Goal: Task Accomplishment & Management: Complete application form

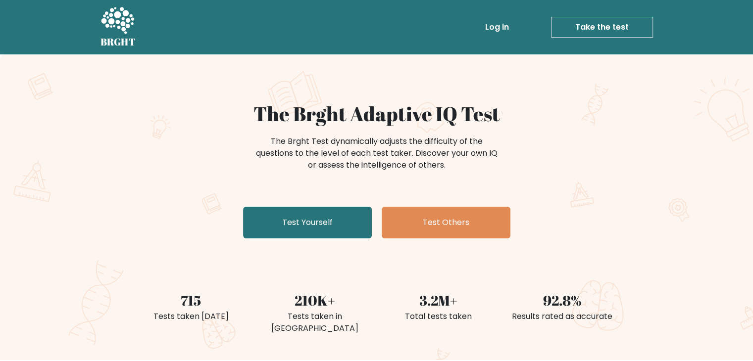
click at [592, 24] on link "Take the test" at bounding box center [602, 27] width 102 height 21
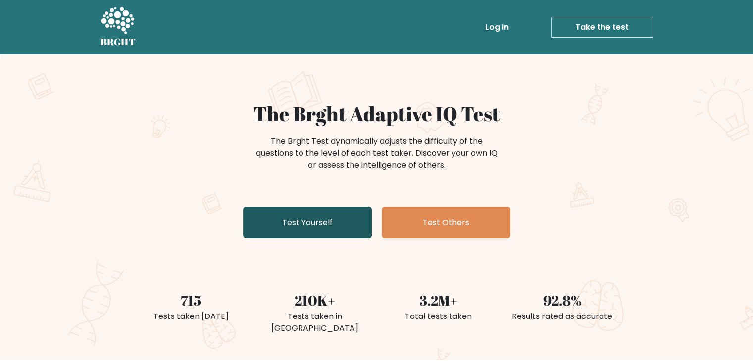
click at [290, 220] on link "Test Yourself" at bounding box center [307, 223] width 129 height 32
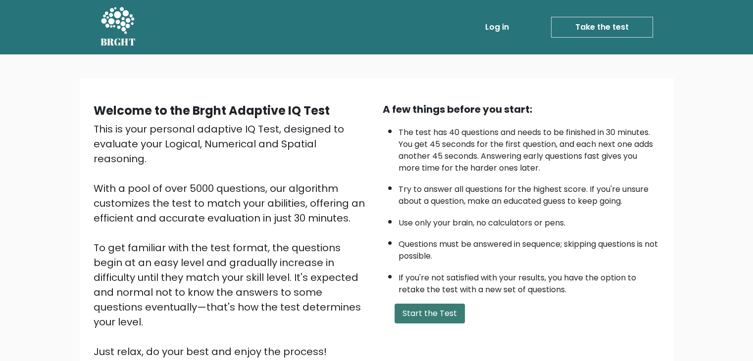
click at [419, 304] on button "Start the Test" at bounding box center [430, 314] width 70 height 20
click at [406, 300] on div "A few things before you start: The test has 40 questions and needs to be finish…" at bounding box center [521, 230] width 289 height 257
click at [408, 307] on button "Start the Test" at bounding box center [430, 314] width 70 height 20
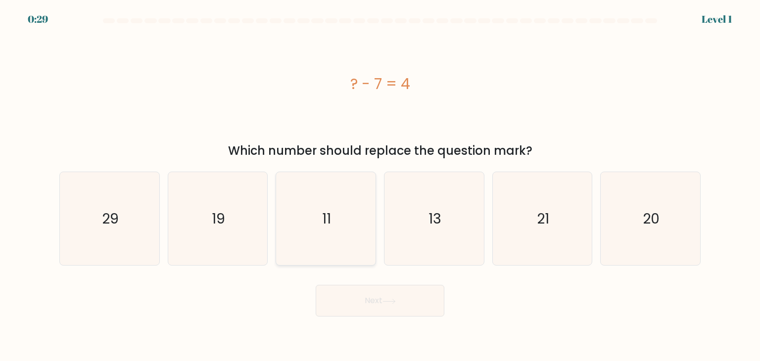
click at [341, 211] on icon "11" at bounding box center [325, 218] width 93 height 93
click at [380, 186] on input "c. 11" at bounding box center [380, 183] width 0 height 5
radio input "true"
click at [373, 300] on button "Next" at bounding box center [380, 301] width 129 height 32
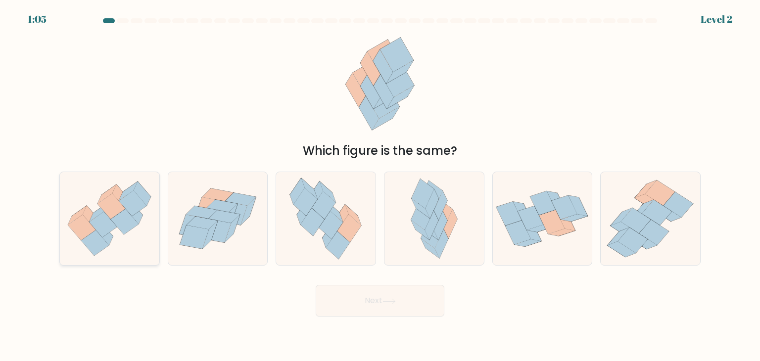
click at [117, 224] on icon at bounding box center [125, 222] width 28 height 26
click at [380, 186] on input "a." at bounding box center [380, 183] width 0 height 5
radio input "true"
click at [379, 300] on button "Next" at bounding box center [380, 301] width 129 height 32
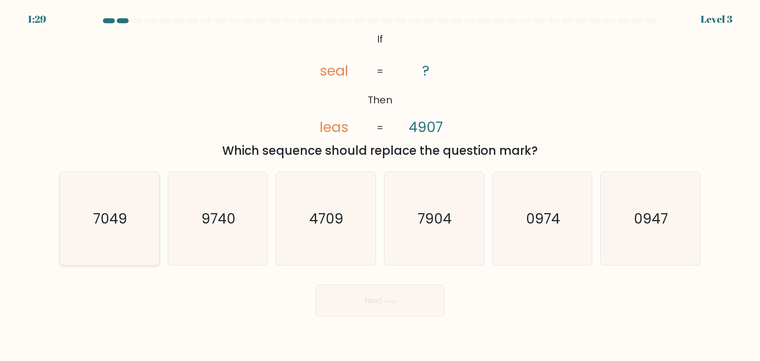
click at [107, 216] on text "7049" at bounding box center [111, 219] width 34 height 20
click at [380, 186] on input "a. 7049" at bounding box center [380, 183] width 0 height 5
radio input "true"
click at [416, 226] on icon "7904" at bounding box center [434, 218] width 93 height 93
click at [381, 186] on input "d. 7904" at bounding box center [380, 183] width 0 height 5
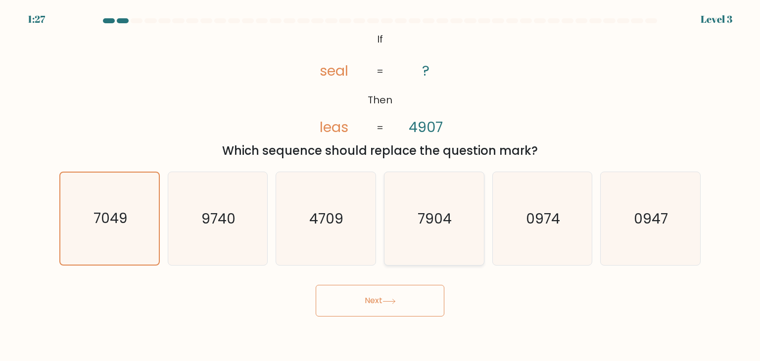
radio input "true"
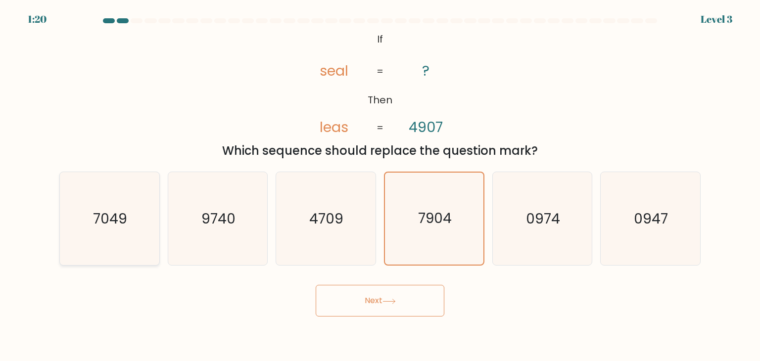
click at [122, 224] on text "7049" at bounding box center [111, 219] width 34 height 20
click at [380, 186] on input "a. 7049" at bounding box center [380, 183] width 0 height 5
radio input "true"
click at [115, 19] on at bounding box center [380, 20] width 556 height 5
click at [101, 25] on div at bounding box center [380, 22] width 654 height 9
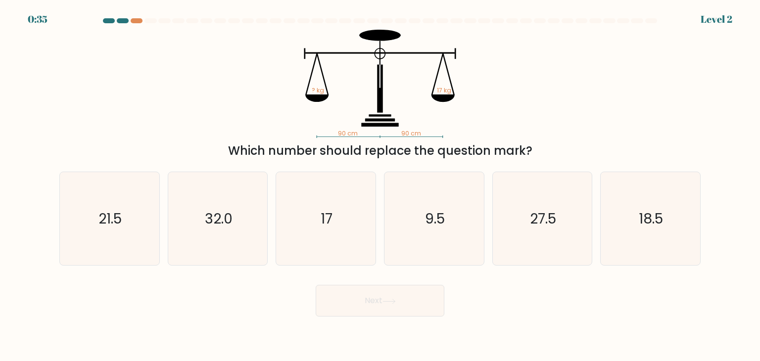
click at [135, 13] on div "0:35 Level 2" at bounding box center [380, 13] width 760 height 27
click at [135, 14] on div "0:35 Level 2" at bounding box center [380, 13] width 760 height 27
click at [111, 20] on div at bounding box center [109, 20] width 12 height 5
click at [108, 21] on div at bounding box center [109, 20] width 12 height 5
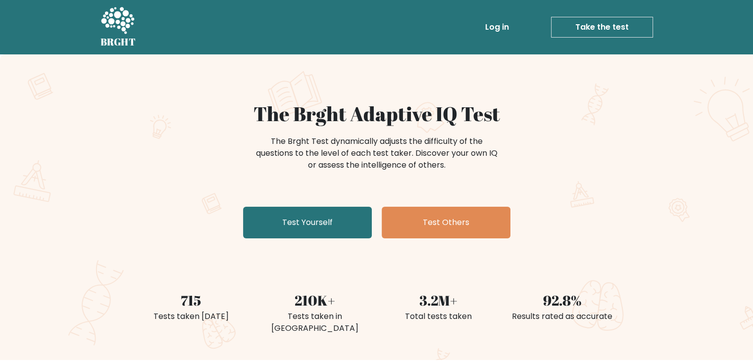
click at [578, 32] on link "Take the test" at bounding box center [602, 27] width 102 height 21
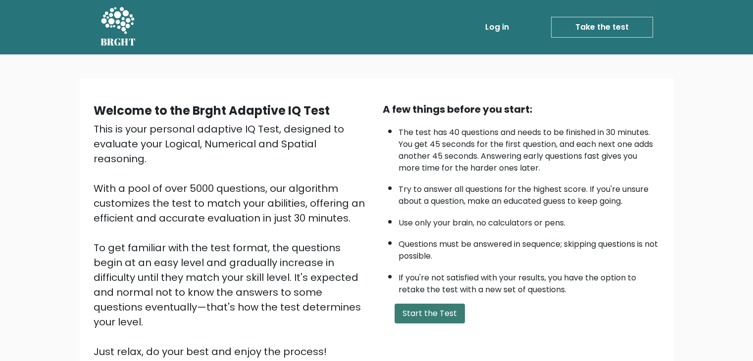
click at [442, 317] on button "Start the Test" at bounding box center [430, 314] width 70 height 20
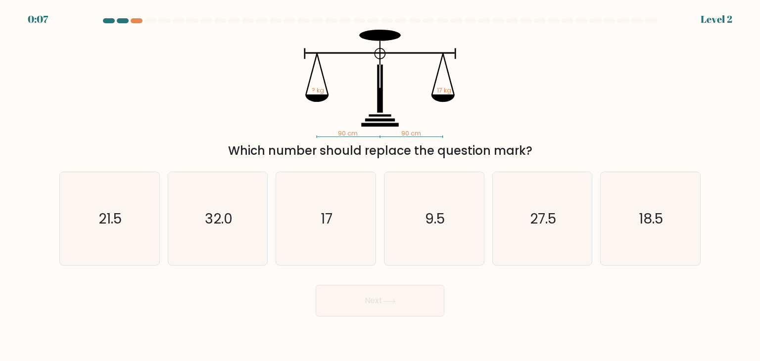
click at [105, 23] on div at bounding box center [109, 20] width 12 height 5
click at [107, 20] on div at bounding box center [109, 20] width 12 height 5
drag, startPoint x: 108, startPoint y: 19, endPoint x: 114, endPoint y: 21, distance: 6.4
click at [109, 19] on div at bounding box center [109, 20] width 12 height 5
click at [126, 24] on div at bounding box center [380, 22] width 654 height 9
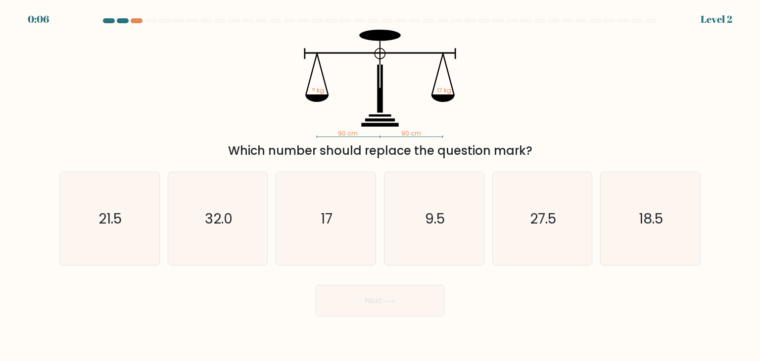
click at [129, 14] on div "0:06 Level 2" at bounding box center [380, 13] width 760 height 27
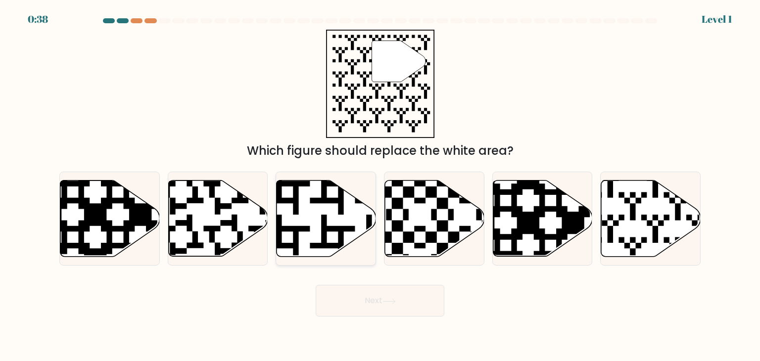
click at [364, 242] on icon at bounding box center [326, 219] width 100 height 78
click at [380, 186] on input "c." at bounding box center [380, 183] width 0 height 5
radio input "true"
click at [391, 302] on icon at bounding box center [389, 301] width 13 height 5
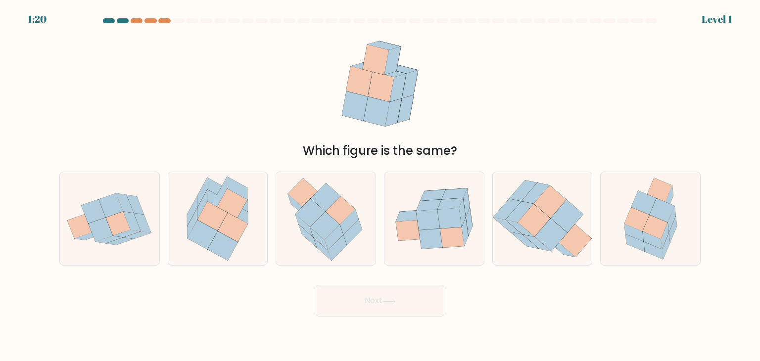
click at [387, 322] on body "1:20 Level 1" at bounding box center [380, 180] width 760 height 361
click at [412, 246] on icon at bounding box center [435, 219] width 100 height 80
click at [381, 186] on input "d." at bounding box center [380, 183] width 0 height 5
radio input "true"
click at [377, 306] on button "Next" at bounding box center [380, 301] width 129 height 32
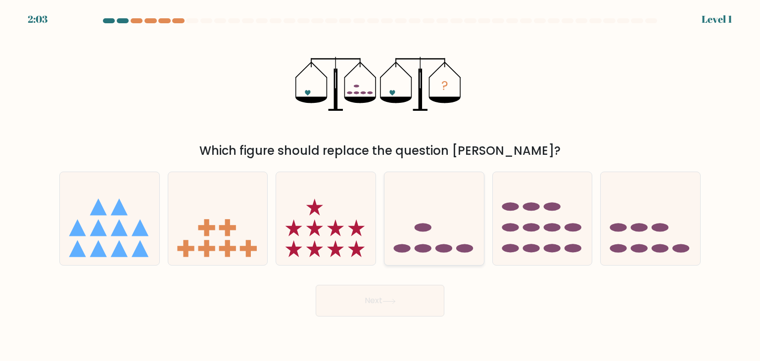
click at [406, 222] on icon at bounding box center [435, 219] width 100 height 82
click at [381, 186] on input "d." at bounding box center [380, 183] width 0 height 5
radio input "true"
click at [406, 323] on body "2:03 Level 1" at bounding box center [380, 180] width 760 height 361
click at [406, 304] on button "Next" at bounding box center [380, 301] width 129 height 32
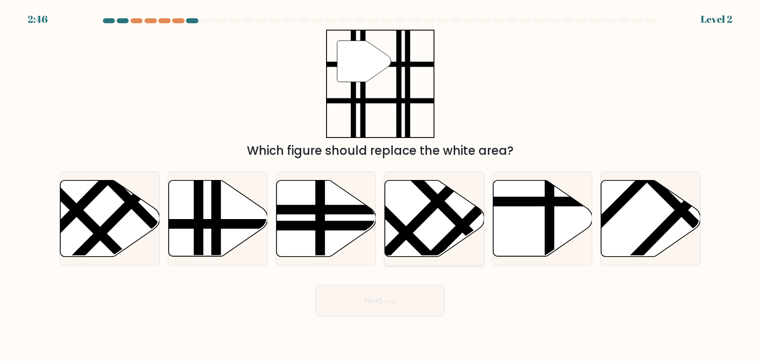
click at [420, 221] on line at bounding box center [422, 217] width 104 height 105
click at [381, 186] on input "d." at bounding box center [380, 183] width 0 height 5
radio input "true"
click at [396, 303] on icon at bounding box center [389, 301] width 13 height 5
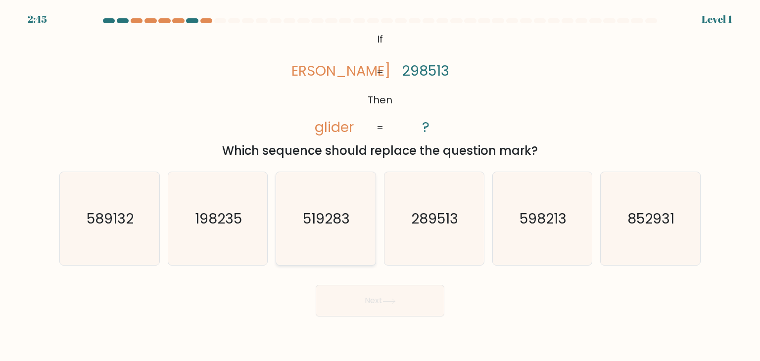
click at [342, 220] on text "519283" at bounding box center [326, 219] width 47 height 20
click at [380, 186] on input "c. 519283" at bounding box center [380, 183] width 0 height 5
radio input "true"
click at [350, 295] on button "Next" at bounding box center [380, 301] width 129 height 32
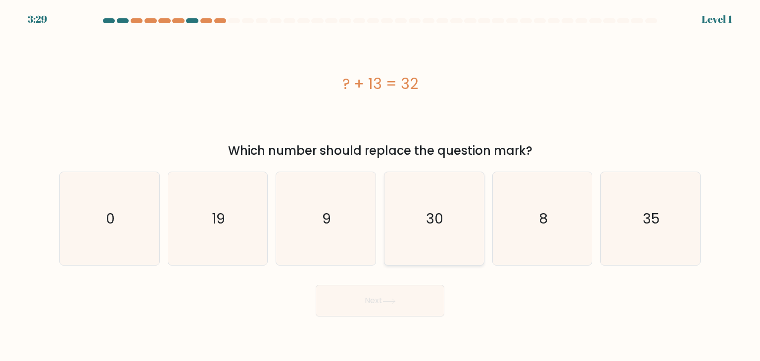
click at [384, 232] on div "30" at bounding box center [434, 219] width 101 height 94
click at [381, 186] on input "d. 30" at bounding box center [380, 183] width 0 height 5
radio input "true"
click at [360, 311] on button "Next" at bounding box center [380, 301] width 129 height 32
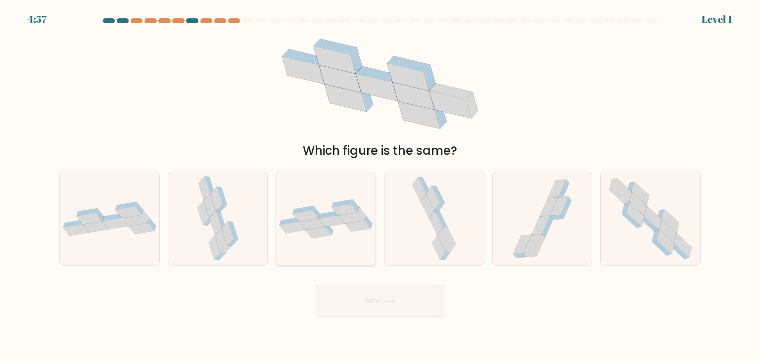
click at [276, 226] on div at bounding box center [326, 219] width 101 height 94
click at [380, 186] on input "c." at bounding box center [380, 183] width 0 height 5
radio input "true"
click at [385, 309] on button "Next" at bounding box center [380, 301] width 129 height 32
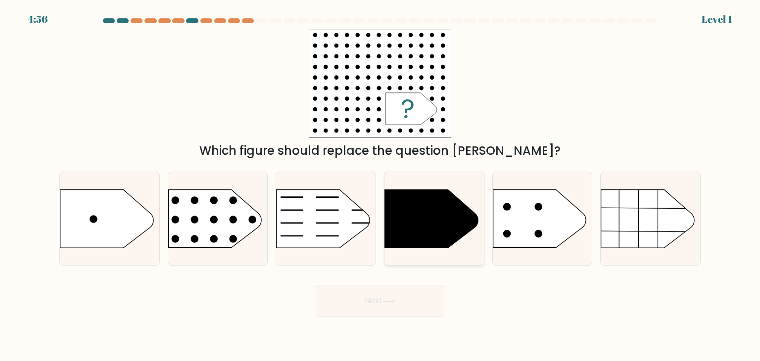
click at [397, 215] on icon at bounding box center [431, 219] width 93 height 58
click at [381, 186] on input "d." at bounding box center [380, 183] width 0 height 5
radio input "true"
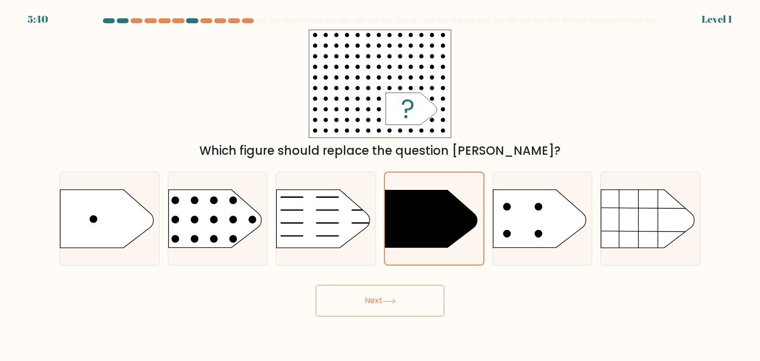
drag, startPoint x: 376, startPoint y: 324, endPoint x: 382, endPoint y: 303, distance: 21.0
click at [376, 321] on body "5:40 Level 1 a." at bounding box center [380, 180] width 760 height 361
click at [382, 303] on button "Next" at bounding box center [380, 301] width 129 height 32
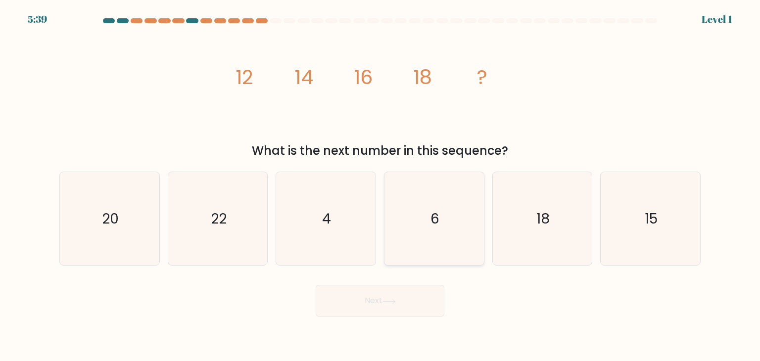
click at [424, 216] on icon "6" at bounding box center [434, 218] width 93 height 93
click at [381, 186] on input "d. 6" at bounding box center [380, 183] width 0 height 5
radio input "true"
click at [401, 305] on button "Next" at bounding box center [380, 301] width 129 height 32
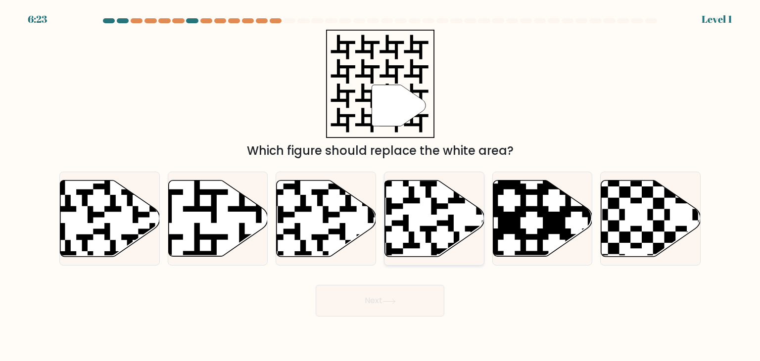
click at [438, 202] on icon at bounding box center [435, 219] width 100 height 76
click at [381, 186] on input "d." at bounding box center [380, 183] width 0 height 5
radio input "true"
click at [418, 294] on button "Next" at bounding box center [380, 301] width 129 height 32
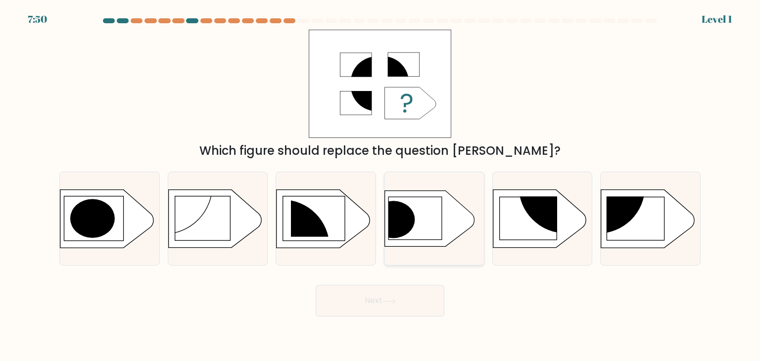
click at [431, 202] on icon at bounding box center [430, 219] width 90 height 56
click at [381, 186] on input "d." at bounding box center [380, 183] width 0 height 5
radio input "true"
click at [409, 299] on button "Next" at bounding box center [380, 301] width 129 height 32
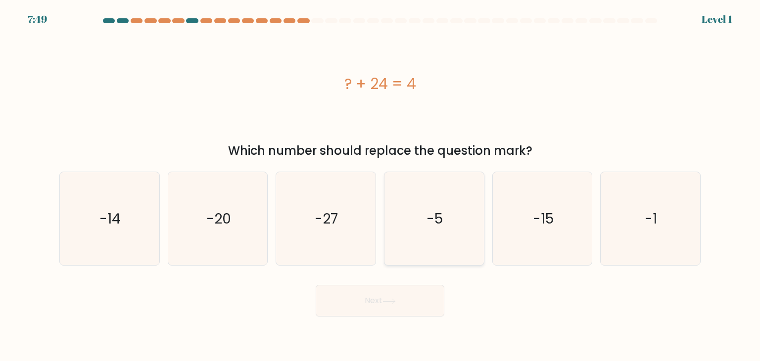
click at [418, 254] on icon "-5" at bounding box center [434, 218] width 93 height 93
click at [381, 186] on input "d. -5" at bounding box center [380, 183] width 0 height 5
radio input "true"
click at [412, 296] on button "Next" at bounding box center [380, 301] width 129 height 32
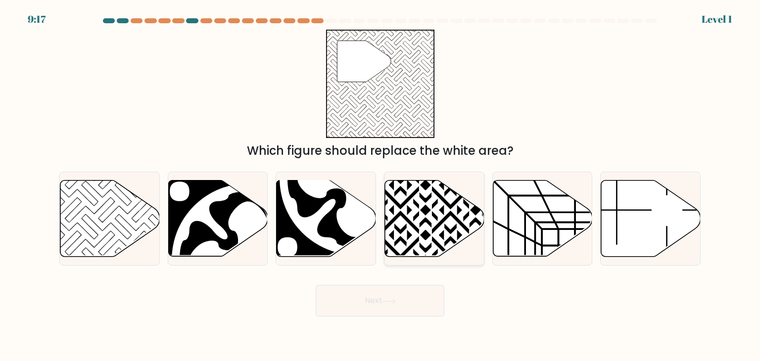
click at [431, 226] on icon at bounding box center [401, 260] width 201 height 201
click at [381, 186] on input "d." at bounding box center [380, 183] width 0 height 5
radio input "true"
click at [395, 301] on icon at bounding box center [389, 301] width 12 height 4
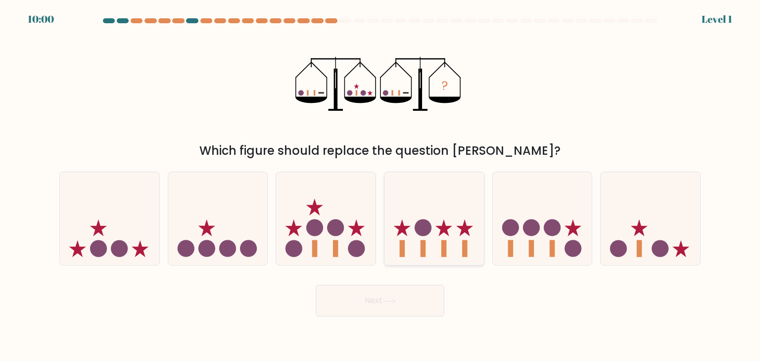
click at [408, 218] on icon at bounding box center [435, 219] width 100 height 82
click at [381, 186] on input "d." at bounding box center [380, 183] width 0 height 5
radio input "true"
click at [407, 298] on button "Next" at bounding box center [380, 301] width 129 height 32
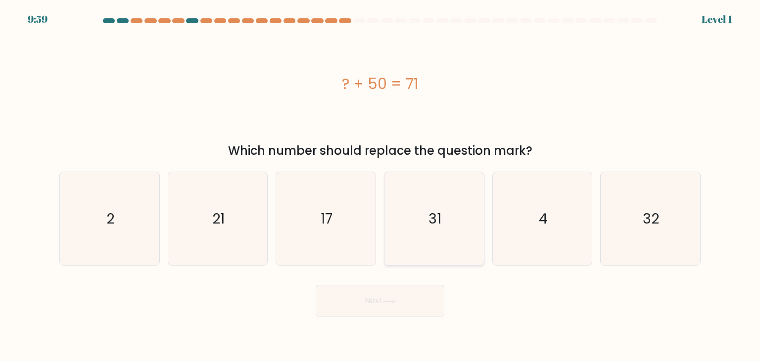
click at [413, 221] on icon "31" at bounding box center [434, 218] width 93 height 93
click at [381, 186] on input "d. 31" at bounding box center [380, 183] width 0 height 5
radio input "true"
click at [400, 307] on button "Next" at bounding box center [380, 301] width 129 height 32
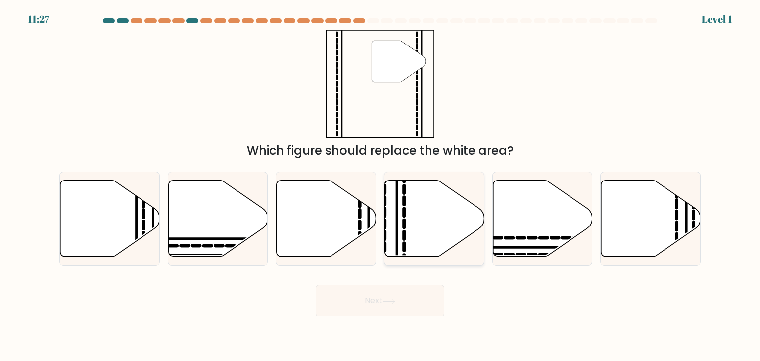
click at [409, 230] on icon at bounding box center [435, 219] width 100 height 76
click at [381, 186] on input "d." at bounding box center [380, 183] width 0 height 5
radio input "true"
click at [404, 296] on button "Next" at bounding box center [380, 301] width 129 height 32
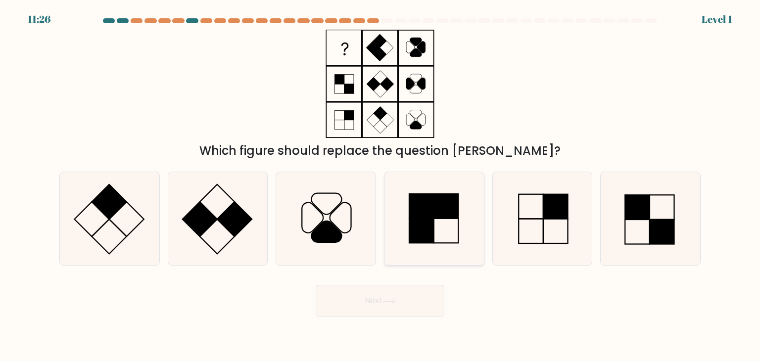
click at [410, 231] on rect at bounding box center [421, 231] width 25 height 25
click at [381, 186] on input "d." at bounding box center [380, 183] width 0 height 5
radio input "true"
click at [404, 301] on button "Next" at bounding box center [380, 301] width 129 height 32
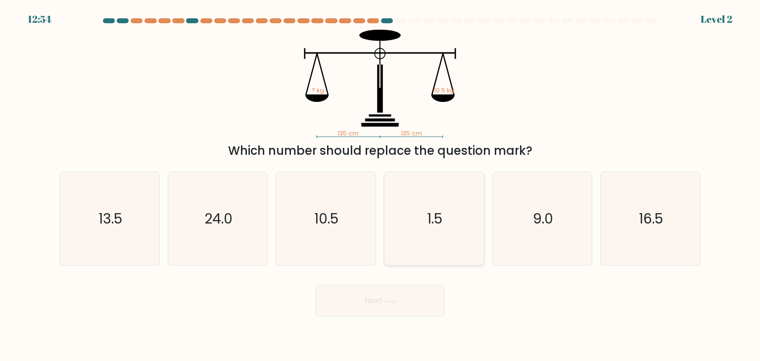
click at [422, 242] on icon "1.5" at bounding box center [434, 218] width 93 height 93
click at [381, 186] on input "d. 1.5" at bounding box center [380, 183] width 0 height 5
radio input "true"
click at [405, 296] on button "Next" at bounding box center [380, 301] width 129 height 32
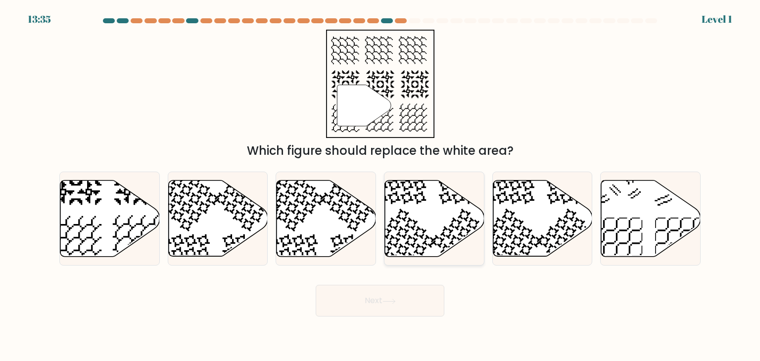
click at [402, 202] on icon at bounding box center [435, 219] width 100 height 76
click at [381, 186] on input "d." at bounding box center [380, 183] width 0 height 5
radio input "true"
drag, startPoint x: 392, startPoint y: 277, endPoint x: 388, endPoint y: 313, distance: 35.9
click at [390, 292] on form at bounding box center [380, 167] width 760 height 299
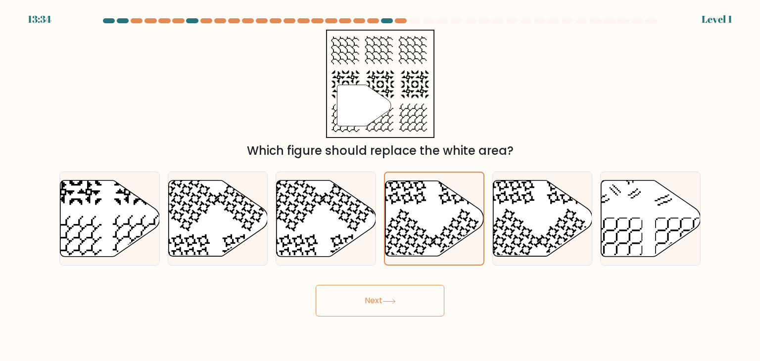
click at [388, 313] on button "Next" at bounding box center [380, 301] width 129 height 32
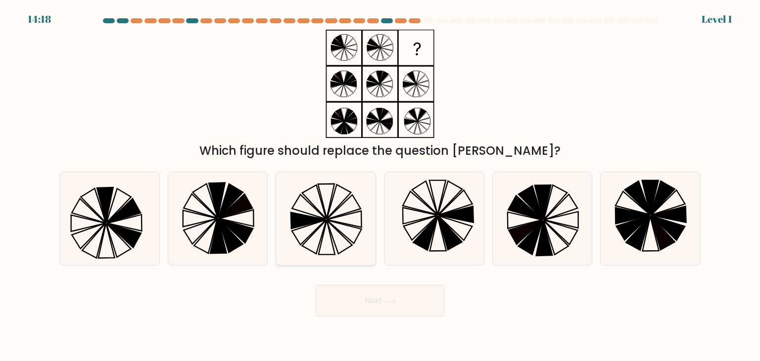
click at [365, 214] on icon at bounding box center [325, 218] width 93 height 93
click at [380, 186] on input "c." at bounding box center [380, 183] width 0 height 5
radio input "true"
click at [394, 303] on icon at bounding box center [389, 301] width 13 height 5
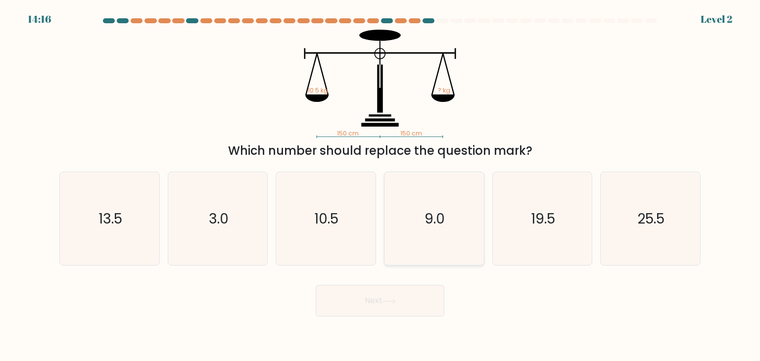
click at [405, 211] on icon "9.0" at bounding box center [434, 218] width 93 height 93
click at [381, 186] on input "d. 9.0" at bounding box center [380, 183] width 0 height 5
radio input "true"
click at [362, 301] on button "Next" at bounding box center [380, 301] width 129 height 32
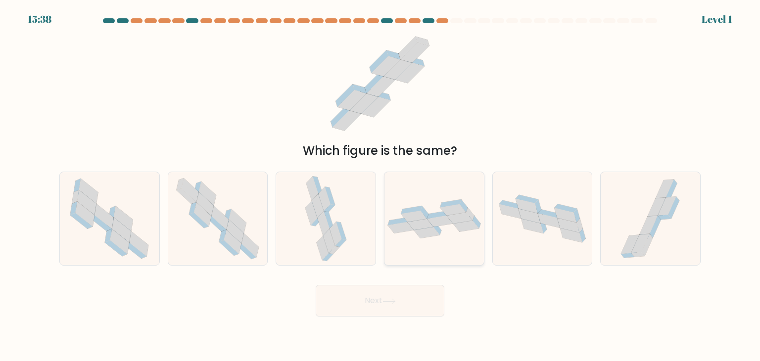
click at [430, 247] on div at bounding box center [434, 219] width 101 height 94
click at [381, 186] on input "d." at bounding box center [380, 183] width 0 height 5
radio input "true"
click at [400, 322] on body "15:38 Level 1" at bounding box center [380, 180] width 760 height 361
click at [392, 309] on button "Next" at bounding box center [380, 301] width 129 height 32
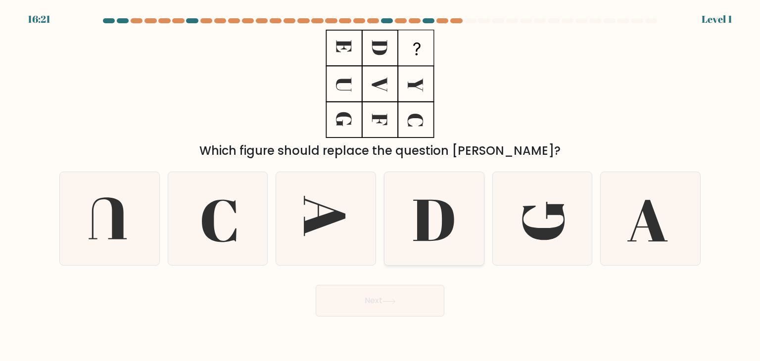
click at [409, 253] on icon at bounding box center [434, 218] width 93 height 93
click at [381, 186] on input "d." at bounding box center [380, 183] width 0 height 5
radio input "true"
click at [400, 290] on button "Next" at bounding box center [380, 301] width 129 height 32
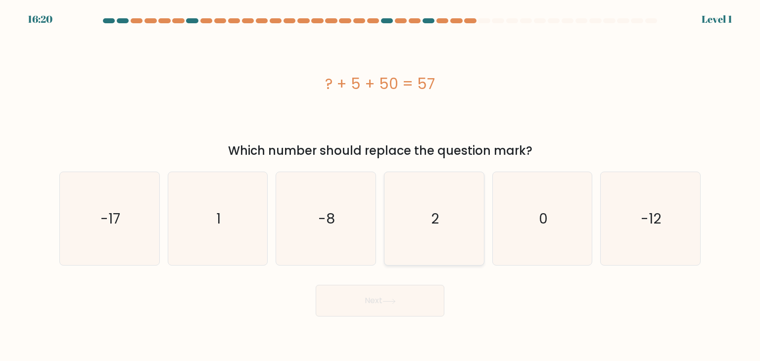
click at [423, 227] on icon "2" at bounding box center [434, 218] width 93 height 93
click at [381, 186] on input "d. 2" at bounding box center [380, 183] width 0 height 5
radio input "true"
click at [404, 293] on button "Next" at bounding box center [380, 301] width 129 height 32
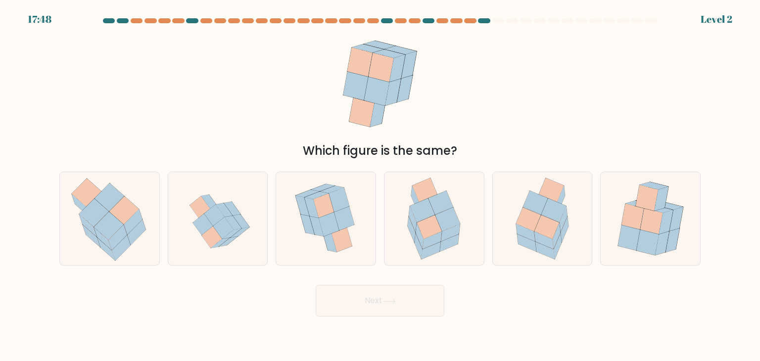
click at [413, 267] on form at bounding box center [380, 167] width 760 height 299
click at [404, 224] on icon at bounding box center [434, 218] width 72 height 93
click at [381, 186] on input "d." at bounding box center [380, 183] width 0 height 5
radio input "true"
click at [391, 302] on icon at bounding box center [389, 301] width 13 height 5
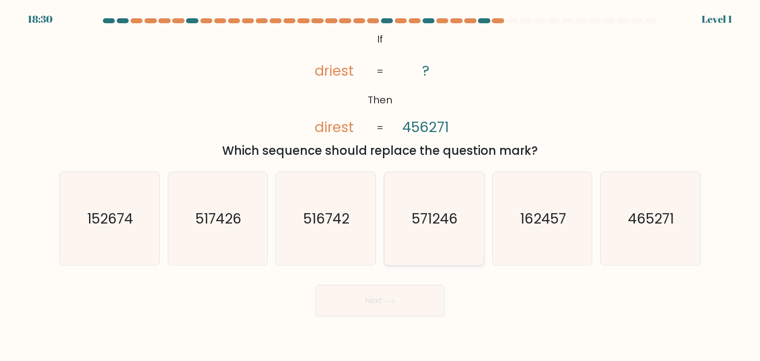
click at [410, 246] on icon "571246" at bounding box center [434, 218] width 93 height 93
click at [381, 186] on input "d. 571246" at bounding box center [380, 183] width 0 height 5
radio input "true"
click at [418, 300] on button "Next" at bounding box center [380, 301] width 129 height 32
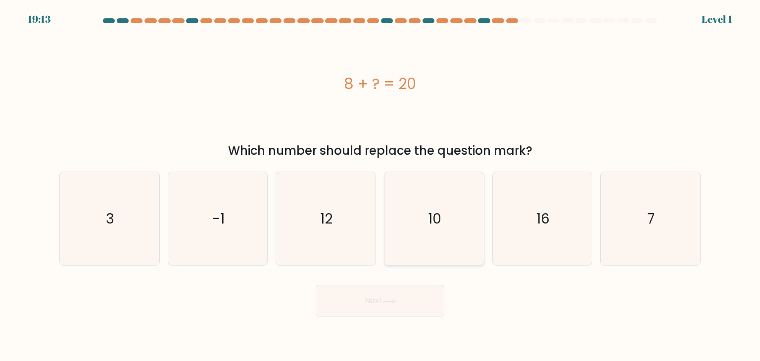
click at [413, 222] on icon "10" at bounding box center [434, 218] width 93 height 93
click at [381, 186] on input "d. 10" at bounding box center [380, 183] width 0 height 5
radio input "true"
click at [413, 293] on button "Next" at bounding box center [380, 301] width 129 height 32
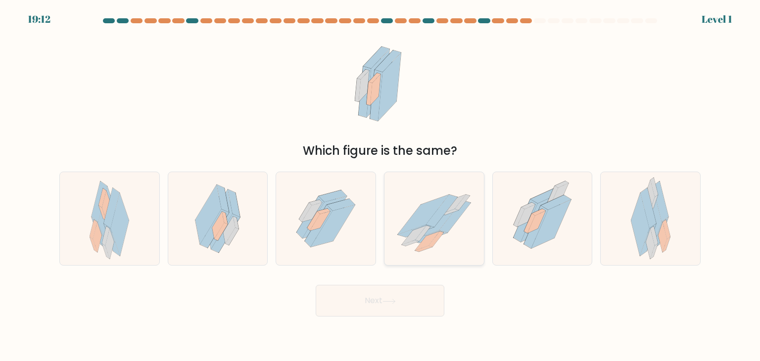
click at [430, 202] on icon at bounding box center [423, 215] width 51 height 40
click at [381, 186] on input "d." at bounding box center [380, 183] width 0 height 5
radio input "true"
click at [408, 303] on button "Next" at bounding box center [380, 301] width 129 height 32
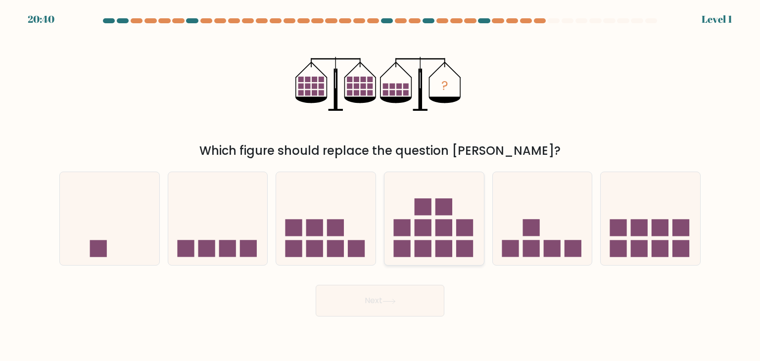
click at [446, 206] on rect at bounding box center [444, 207] width 17 height 17
click at [381, 186] on input "d." at bounding box center [380, 183] width 0 height 5
radio input "true"
click at [403, 311] on button "Next" at bounding box center [380, 301] width 129 height 32
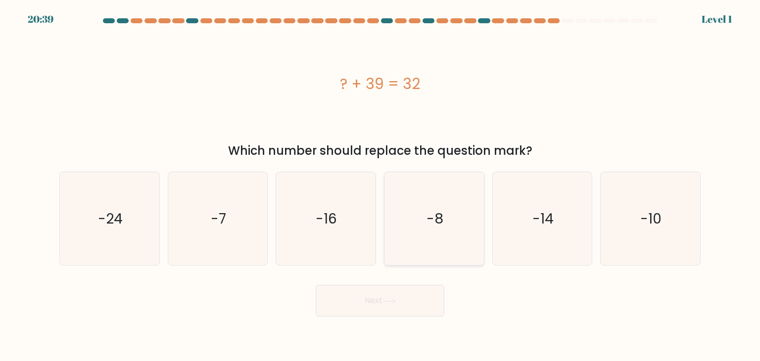
click at [434, 207] on icon "-8" at bounding box center [434, 218] width 93 height 93
click at [381, 186] on input "d. -8" at bounding box center [380, 183] width 0 height 5
radio input "true"
click at [381, 300] on button "Next" at bounding box center [380, 301] width 129 height 32
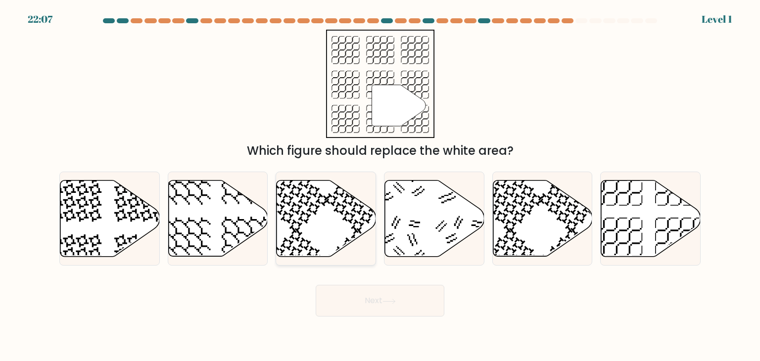
click at [354, 236] on icon at bounding box center [357, 261] width 65 height 65
click at [380, 186] on input "c." at bounding box center [380, 183] width 0 height 5
radio input "true"
click at [357, 294] on button "Next" at bounding box center [380, 301] width 129 height 32
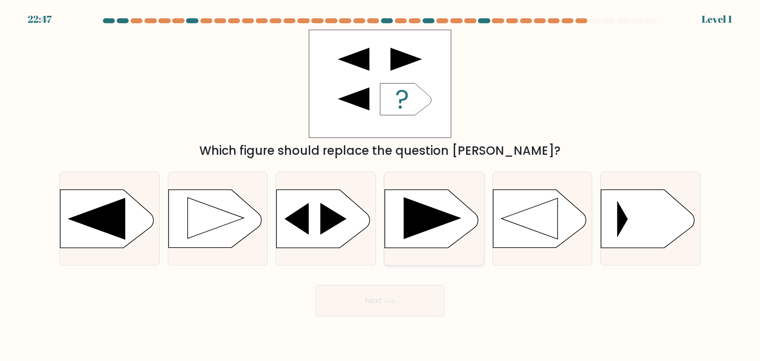
click at [413, 200] on rect at bounding box center [384, 191] width 258 height 197
click at [381, 186] on input "d." at bounding box center [380, 183] width 0 height 5
radio input "true"
click at [394, 315] on button "Next" at bounding box center [380, 301] width 129 height 32
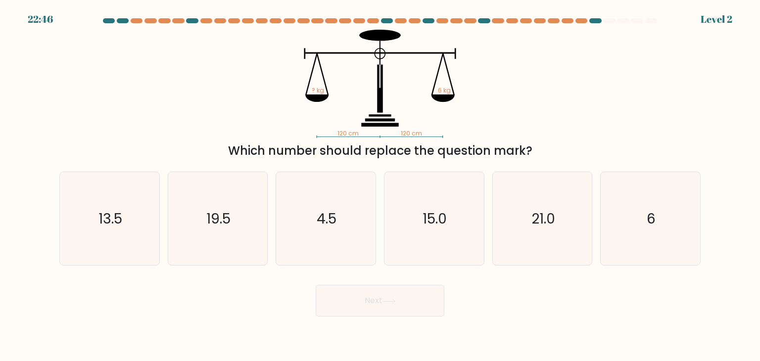
click at [395, 302] on icon at bounding box center [389, 301] width 13 height 5
click at [310, 220] on icon "4.5" at bounding box center [325, 218] width 93 height 93
click at [380, 186] on input "c. 4.5" at bounding box center [380, 183] width 0 height 5
radio input "true"
click at [369, 305] on button "Next" at bounding box center [380, 301] width 129 height 32
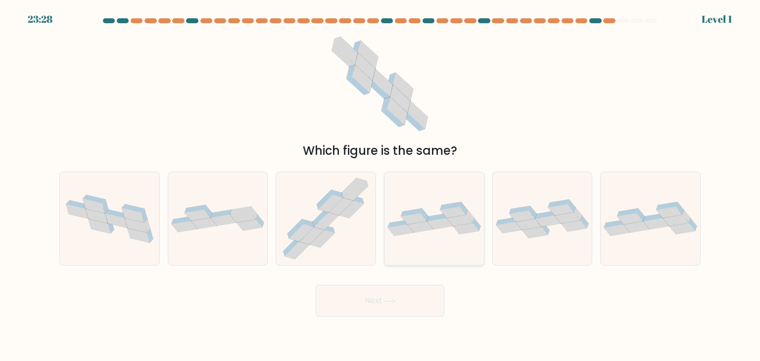
click at [442, 245] on div at bounding box center [434, 219] width 101 height 94
click at [381, 186] on input "d." at bounding box center [380, 183] width 0 height 5
radio input "true"
click at [410, 304] on button "Next" at bounding box center [380, 301] width 129 height 32
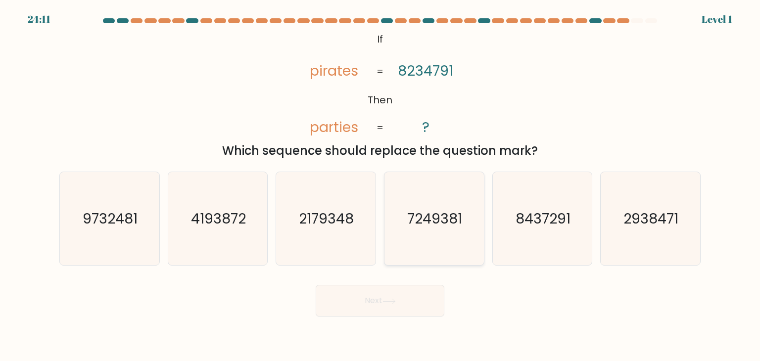
click at [441, 196] on icon "7249381" at bounding box center [434, 218] width 93 height 93
click at [381, 186] on input "d. 7249381" at bounding box center [380, 183] width 0 height 5
radio input "true"
drag, startPoint x: 411, startPoint y: 286, endPoint x: 404, endPoint y: 295, distance: 11.4
click at [410, 287] on button "Next" at bounding box center [380, 301] width 129 height 32
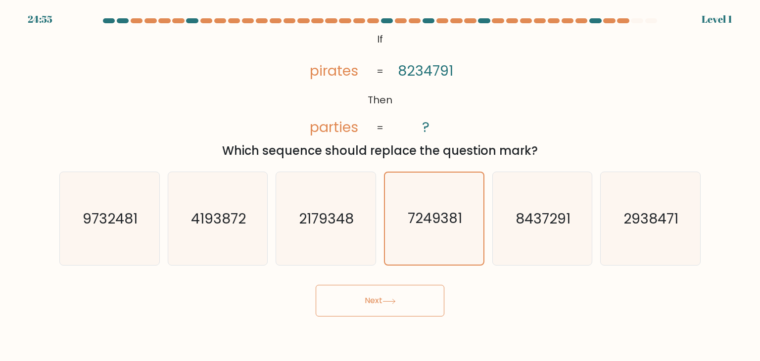
click at [404, 295] on button "Next" at bounding box center [380, 301] width 129 height 32
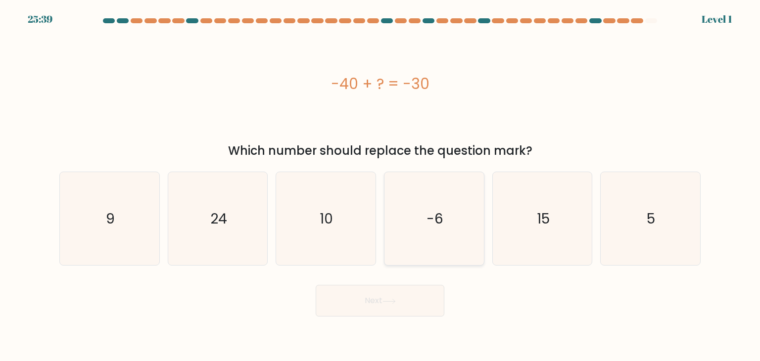
click at [432, 226] on text "-6" at bounding box center [435, 219] width 17 height 20
click at [381, 186] on input "d. -6" at bounding box center [380, 183] width 0 height 5
radio input "true"
click at [410, 298] on button "Next" at bounding box center [380, 301] width 129 height 32
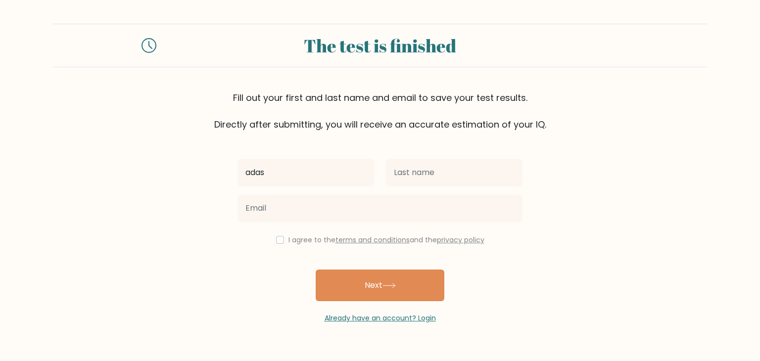
type input "adas"
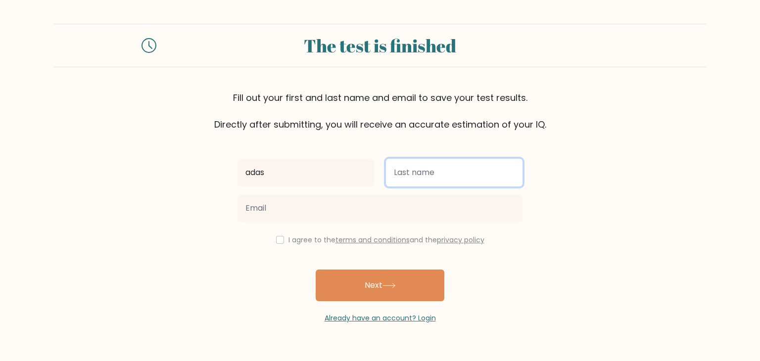
click at [427, 175] on input "text" at bounding box center [454, 173] width 137 height 28
type input "asasd"
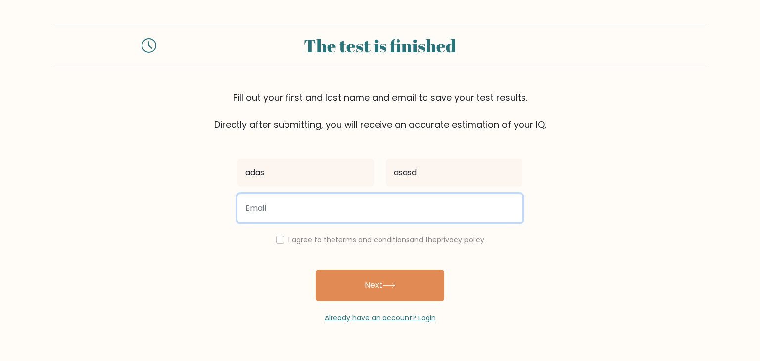
click at [339, 218] on input "email" at bounding box center [380, 209] width 285 height 28
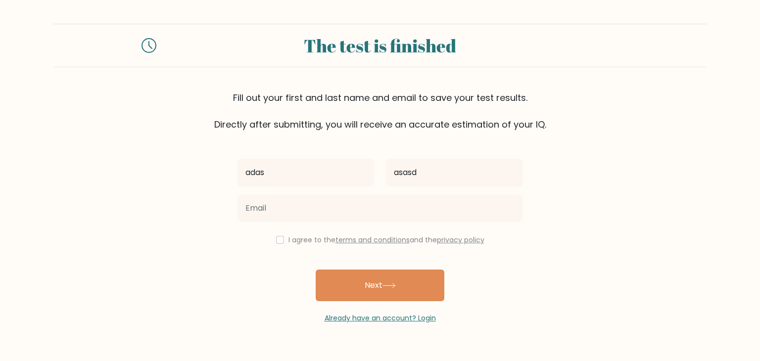
drag, startPoint x: 59, startPoint y: 287, endPoint x: 121, endPoint y: 272, distance: 63.3
click at [63, 284] on form "The test is finished Fill out your first and last name and email to save your t…" at bounding box center [380, 174] width 760 height 300
click at [293, 242] on label "I agree to the terms and conditions and the privacy policy" at bounding box center [387, 240] width 196 height 10
click at [285, 242] on div "I agree to the terms and conditions and the privacy policy" at bounding box center [380, 240] width 297 height 12
click at [276, 242] on input "checkbox" at bounding box center [280, 240] width 8 height 8
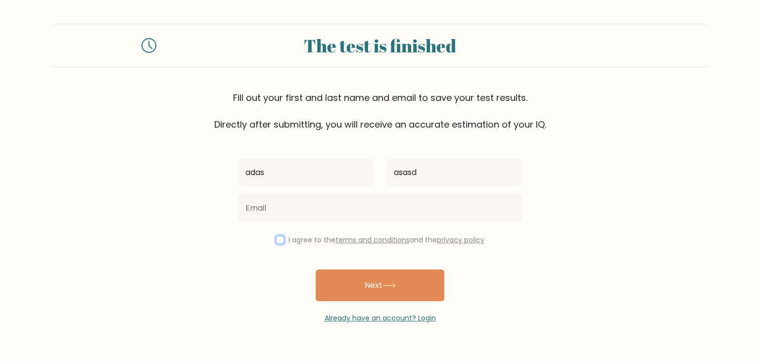
checkbox input "true"
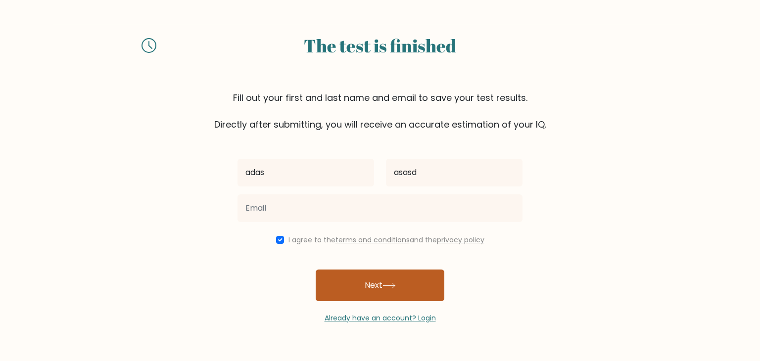
click at [351, 282] on button "Next" at bounding box center [380, 286] width 129 height 32
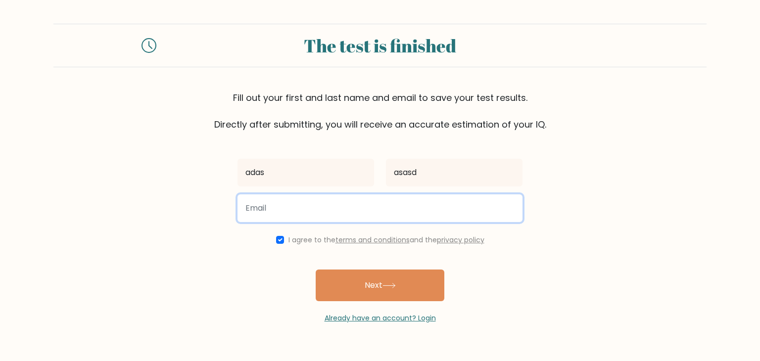
click at [261, 216] on input "email" at bounding box center [380, 209] width 285 height 28
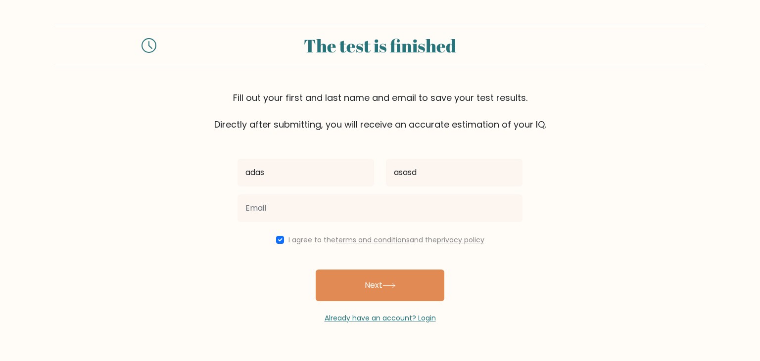
drag, startPoint x: 240, startPoint y: 235, endPoint x: 240, endPoint y: 225, distance: 9.4
click at [240, 235] on div "I agree to the terms and conditions and the privacy policy" at bounding box center [380, 240] width 297 height 12
drag, startPoint x: 372, startPoint y: 105, endPoint x: 473, endPoint y: 109, distance: 100.6
click at [473, 109] on div "Fill out your first and last name and email to save your test results. Directly…" at bounding box center [380, 111] width 654 height 40
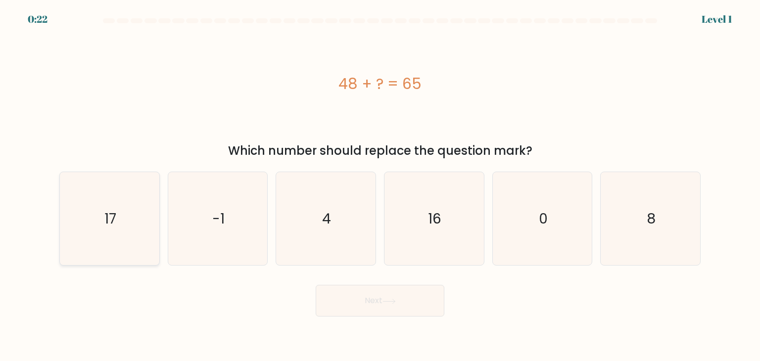
click at [90, 221] on icon "17" at bounding box center [109, 218] width 93 height 93
click at [380, 186] on input "a. 17" at bounding box center [380, 183] width 0 height 5
radio input "true"
click at [362, 303] on button "Next" at bounding box center [380, 301] width 129 height 32
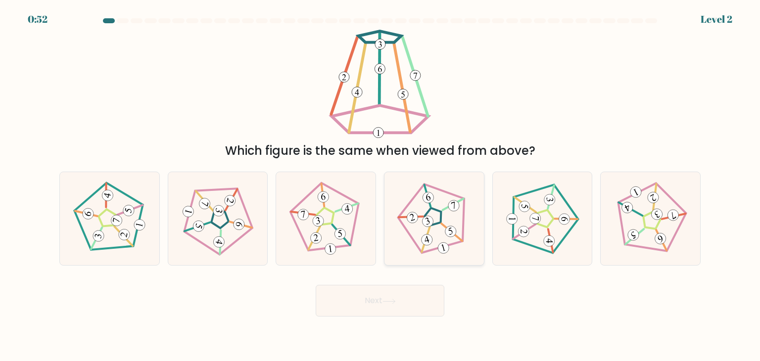
click at [433, 221] on 779 at bounding box center [427, 221] width 13 height 13
click at [381, 186] on input "d." at bounding box center [380, 183] width 0 height 5
radio input "true"
click at [435, 222] on icon at bounding box center [435, 219] width 74 height 74
click at [381, 186] on input "d." at bounding box center [380, 183] width 0 height 5
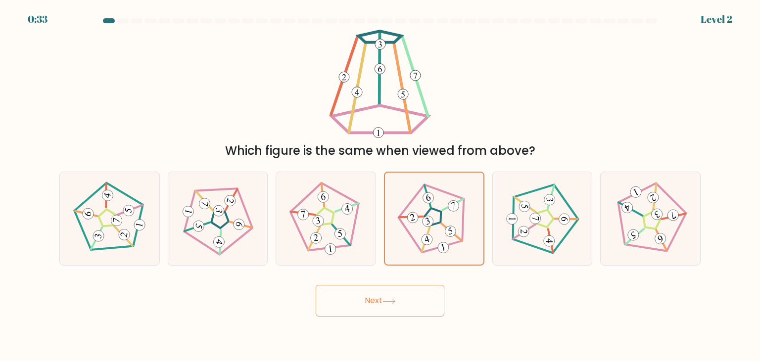
click at [399, 309] on button "Next" at bounding box center [380, 301] width 129 height 32
click at [453, 227] on 780 at bounding box center [450, 231] width 13 height 13
click at [381, 186] on input "d." at bounding box center [380, 183] width 0 height 5
click at [378, 298] on button "Next" at bounding box center [380, 301] width 129 height 32
click at [306, 207] on icon at bounding box center [326, 219] width 75 height 75
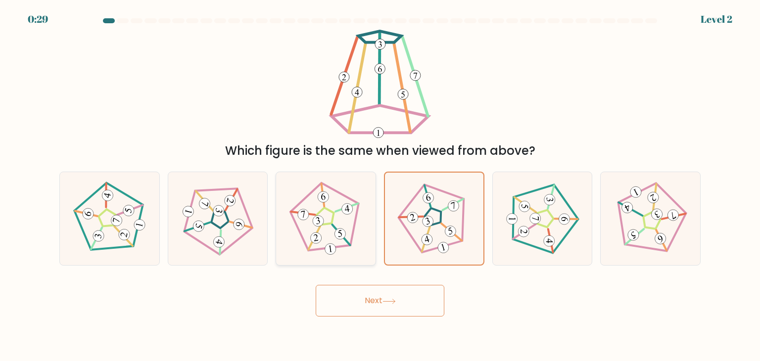
click at [380, 186] on input "c." at bounding box center [380, 183] width 0 height 5
radio input "true"
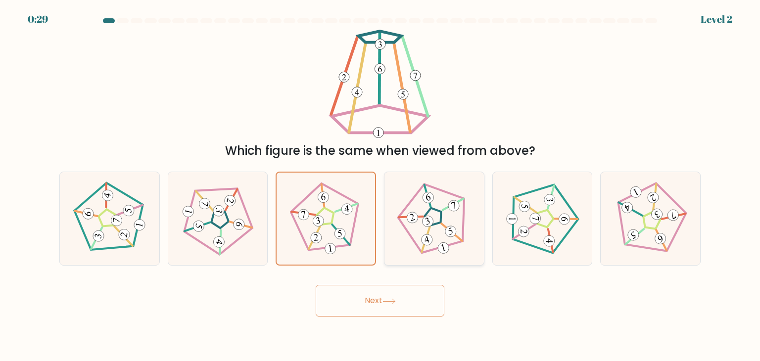
click at [428, 208] on icon at bounding box center [434, 219] width 75 height 75
click at [381, 186] on input "d." at bounding box center [380, 183] width 0 height 5
radio input "true"
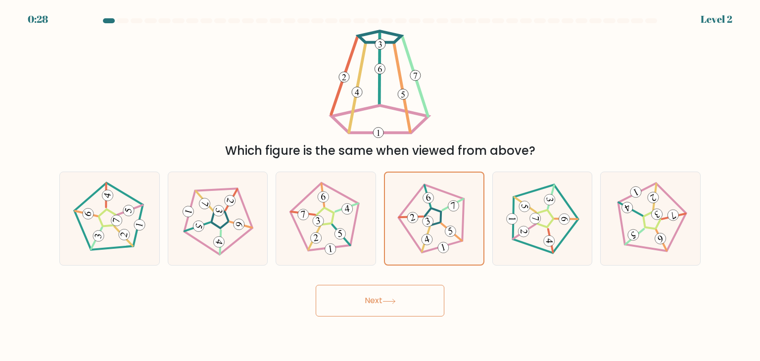
click at [363, 300] on button "Next" at bounding box center [380, 301] width 129 height 32
click at [520, 214] on icon at bounding box center [542, 219] width 75 height 75
click at [381, 186] on input "e." at bounding box center [380, 183] width 0 height 5
radio input "true"
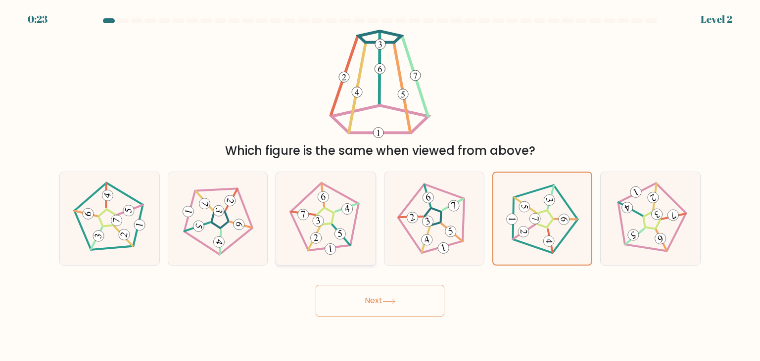
click at [337, 202] on icon at bounding box center [326, 219] width 75 height 75
click at [380, 186] on input "c." at bounding box center [380, 183] width 0 height 5
radio input "true"
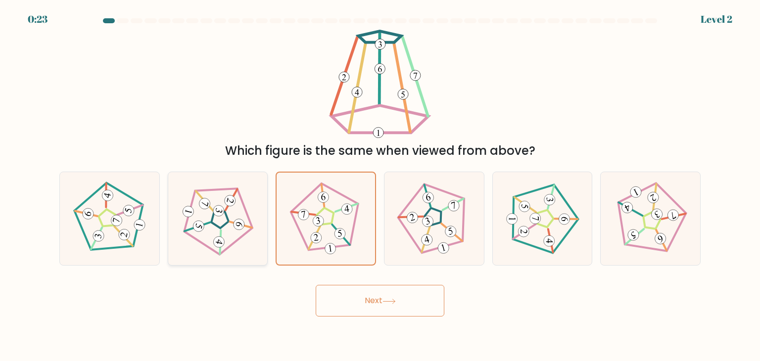
click at [223, 205] on icon at bounding box center [218, 219] width 75 height 75
click at [380, 186] on input "b." at bounding box center [380, 183] width 0 height 5
radio input "true"
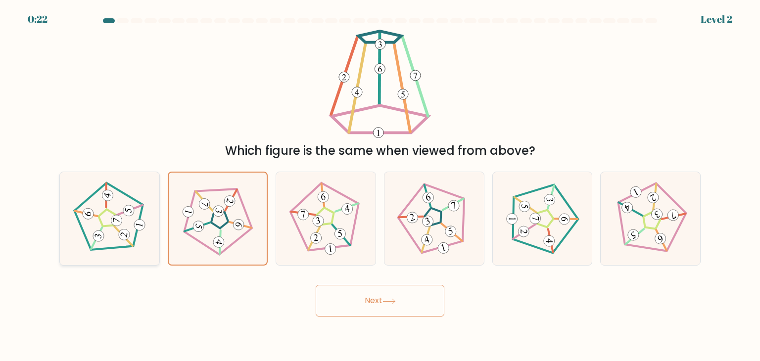
click at [132, 225] on icon at bounding box center [109, 219] width 75 height 75
click at [380, 186] on input "a." at bounding box center [380, 183] width 0 height 5
radio input "true"
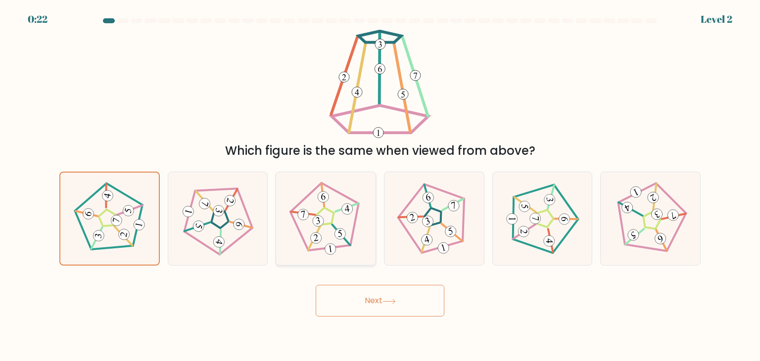
click at [328, 233] on icon at bounding box center [326, 219] width 75 height 75
click at [380, 186] on input "c." at bounding box center [380, 183] width 0 height 5
radio input "true"
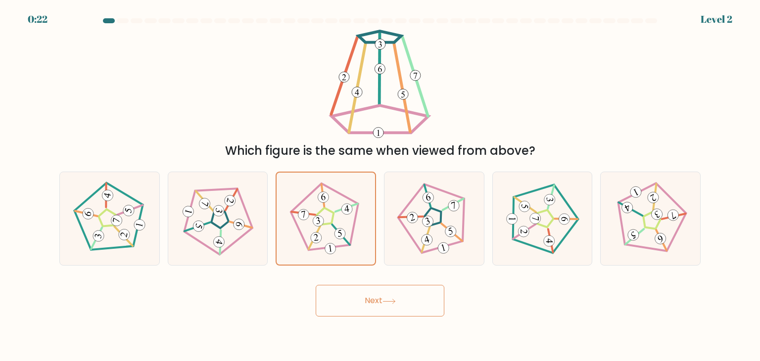
click at [334, 304] on button "Next" at bounding box center [380, 301] width 129 height 32
click at [334, 302] on button "Next" at bounding box center [380, 301] width 129 height 32
click at [334, 301] on button "Next" at bounding box center [380, 301] width 129 height 32
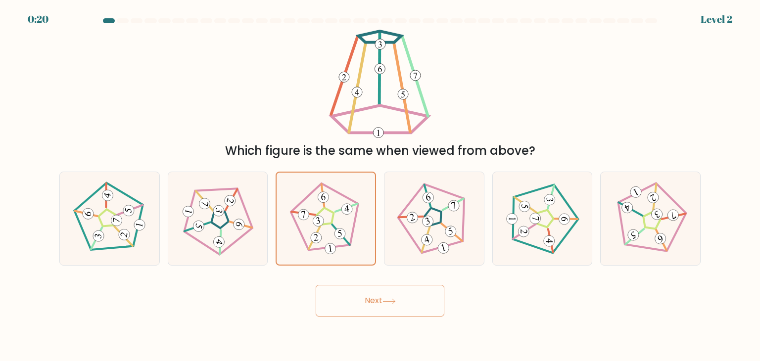
click at [334, 300] on button "Next" at bounding box center [380, 301] width 129 height 32
click at [432, 299] on button "Next" at bounding box center [380, 301] width 129 height 32
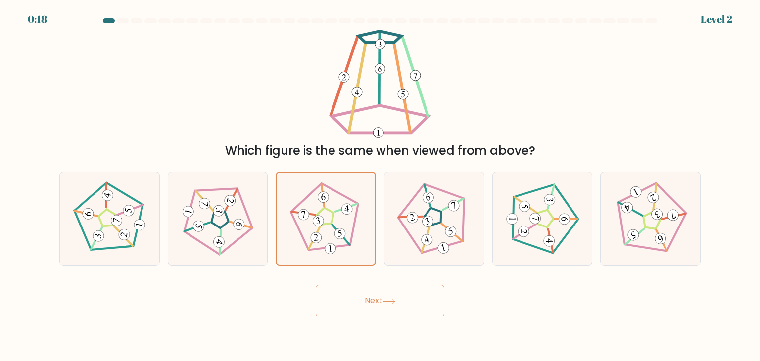
click at [432, 299] on button "Next" at bounding box center [380, 301] width 129 height 32
click at [152, 248] on div at bounding box center [109, 219] width 101 height 94
click at [380, 186] on input "a." at bounding box center [380, 183] width 0 height 5
radio input "true"
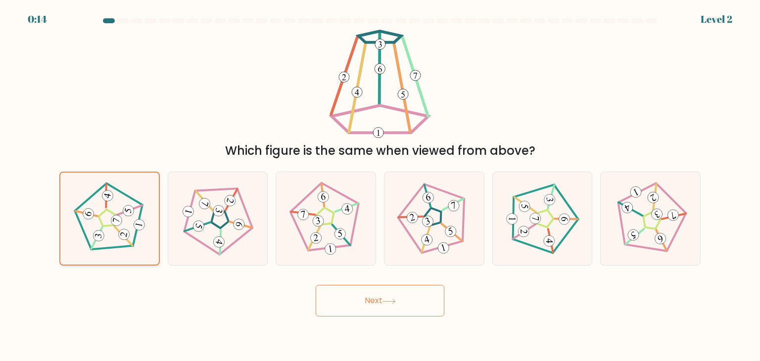
click at [123, 230] on 174 at bounding box center [123, 234] width 13 height 13
click at [380, 186] on input "a." at bounding box center [380, 183] width 0 height 5
click at [233, 222] on icon at bounding box center [218, 219] width 75 height 75
click at [380, 186] on input "b." at bounding box center [380, 183] width 0 height 5
radio input "true"
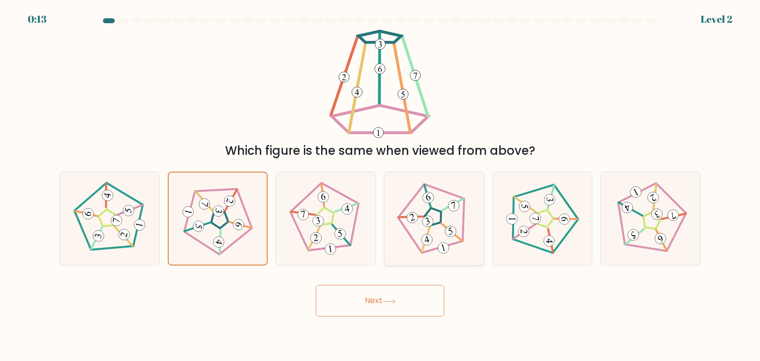
click at [390, 235] on div at bounding box center [434, 219] width 101 height 94
click at [381, 186] on input "d." at bounding box center [380, 183] width 0 height 5
radio input "true"
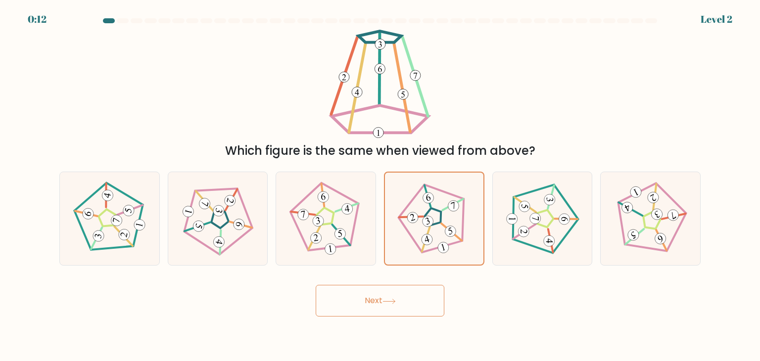
click at [389, 304] on button "Next" at bounding box center [380, 301] width 129 height 32
click at [167, 230] on div "b." at bounding box center [218, 219] width 108 height 94
click at [327, 255] on icon at bounding box center [326, 219] width 75 height 75
click at [380, 186] on input "c." at bounding box center [380, 183] width 0 height 5
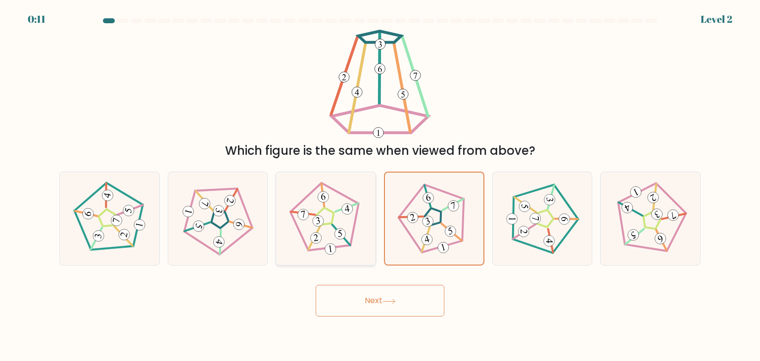
radio input "true"
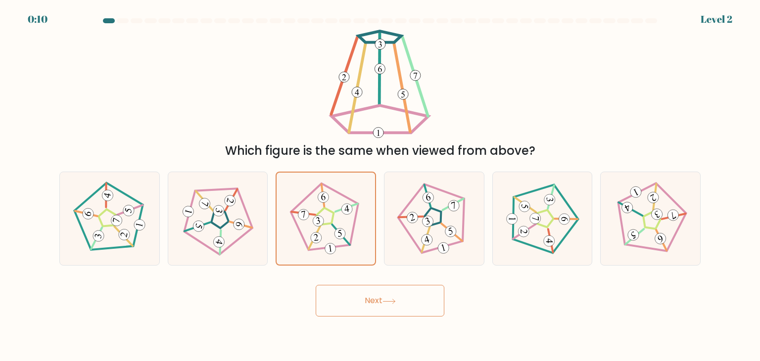
click at [380, 307] on button "Next" at bounding box center [380, 301] width 129 height 32
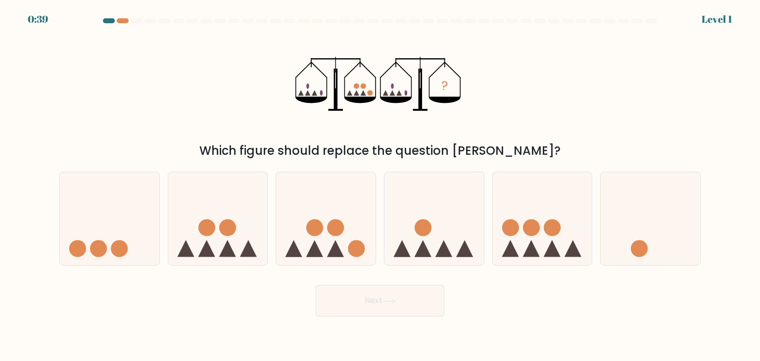
click at [119, 15] on div "0:39 Level 1" at bounding box center [380, 13] width 760 height 27
click at [118, 17] on div "0:39 Level 1" at bounding box center [380, 13] width 760 height 27
click at [128, 20] on div at bounding box center [123, 20] width 12 height 5
click at [127, 21] on div at bounding box center [123, 20] width 12 height 5
click at [127, 20] on div at bounding box center [123, 20] width 12 height 5
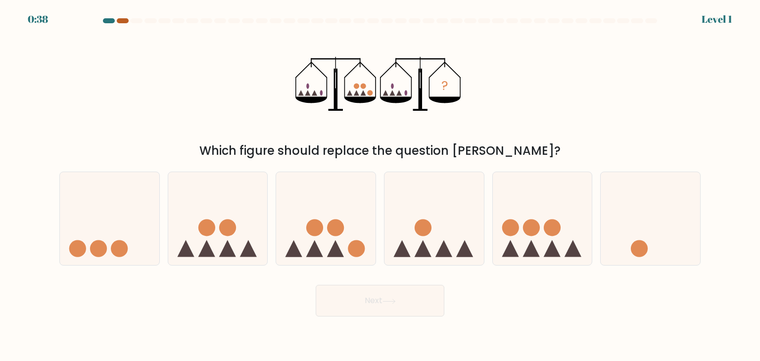
click at [127, 20] on div at bounding box center [123, 20] width 12 height 5
click at [364, 306] on button "Next" at bounding box center [380, 301] width 129 height 32
click at [341, 222] on circle at bounding box center [336, 228] width 17 height 17
click at [380, 186] on input "c." at bounding box center [380, 183] width 0 height 5
radio input "true"
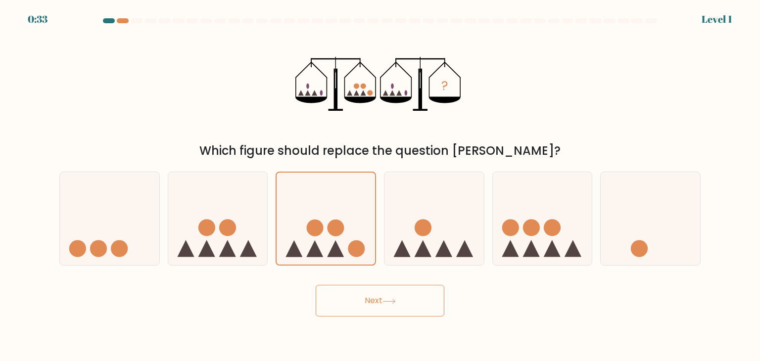
click at [366, 300] on button "Next" at bounding box center [380, 301] width 129 height 32
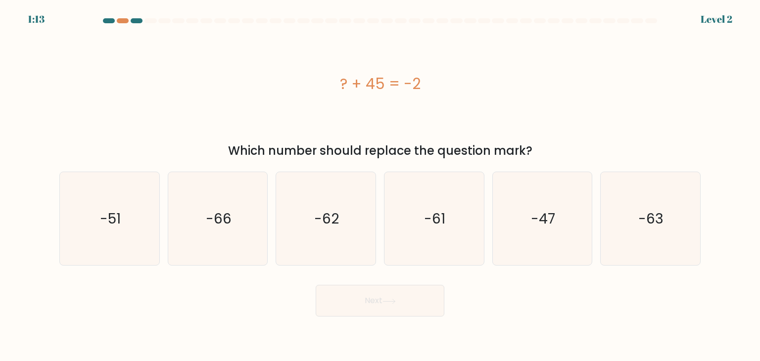
click at [35, 18] on div "1:13" at bounding box center [36, 19] width 17 height 15
click at [716, 22] on form "a." at bounding box center [380, 167] width 760 height 299
click at [701, 20] on div at bounding box center [380, 22] width 654 height 9
drag, startPoint x: 700, startPoint y: 19, endPoint x: 677, endPoint y: 20, distance: 22.3
click at [698, 18] on div at bounding box center [380, 22] width 654 height 9
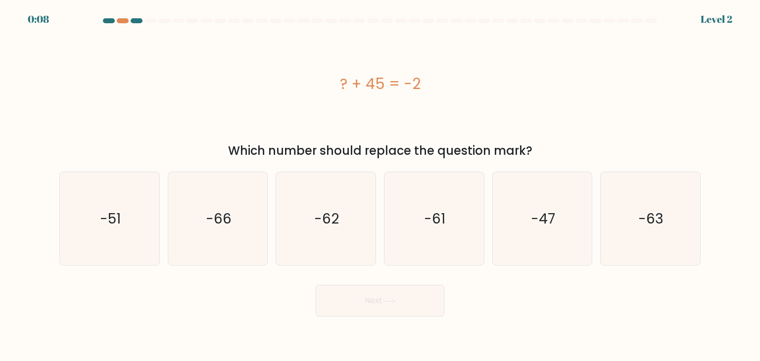
click at [669, 20] on div at bounding box center [380, 22] width 654 height 9
click at [101, 28] on form "a." at bounding box center [380, 167] width 760 height 299
click at [113, 20] on div at bounding box center [109, 20] width 12 height 5
drag, startPoint x: 114, startPoint y: 20, endPoint x: 220, endPoint y: 198, distance: 206.7
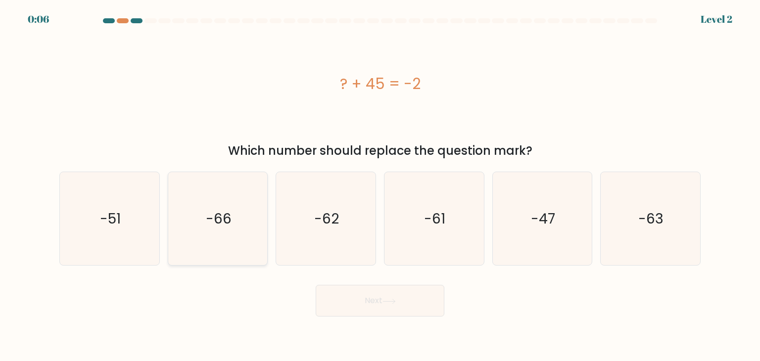
click at [120, 25] on div at bounding box center [380, 22] width 654 height 9
drag, startPoint x: 232, startPoint y: 224, endPoint x: 244, endPoint y: 228, distance: 13.0
click at [233, 226] on icon "-66" at bounding box center [217, 218] width 93 height 93
click at [380, 186] on input "b. -66" at bounding box center [380, 183] width 0 height 5
radio input "true"
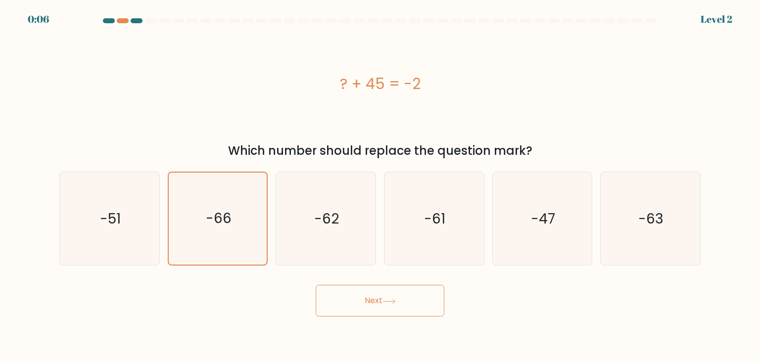
click at [354, 291] on button "Next" at bounding box center [380, 301] width 129 height 32
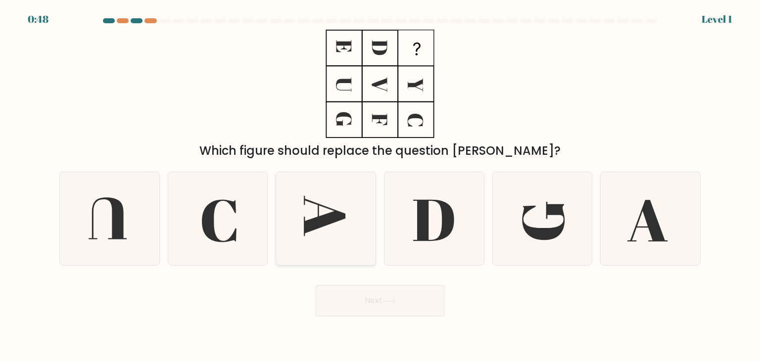
click at [328, 234] on icon at bounding box center [325, 218] width 93 height 93
click at [380, 186] on input "c." at bounding box center [380, 183] width 0 height 5
radio input "true"
drag, startPoint x: 374, startPoint y: 319, endPoint x: 369, endPoint y: 292, distance: 28.3
click at [375, 319] on body "0:48 Level 1" at bounding box center [380, 180] width 760 height 361
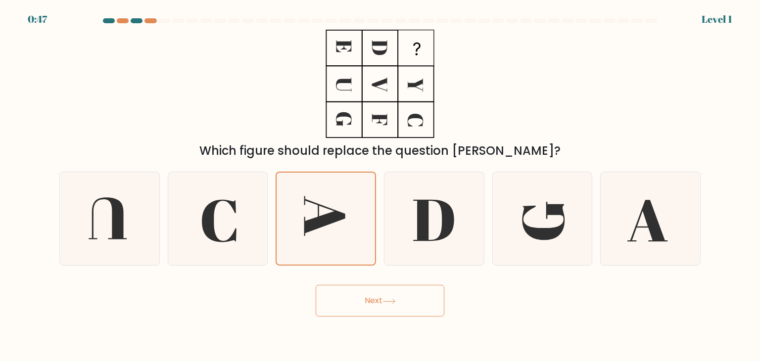
click at [386, 303] on icon at bounding box center [389, 301] width 13 height 5
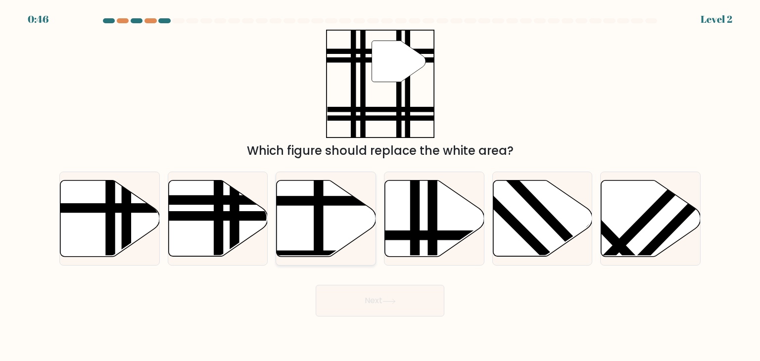
click at [331, 244] on icon at bounding box center [327, 219] width 100 height 76
click at [380, 186] on input "c." at bounding box center [380, 183] width 0 height 5
radio input "true"
click at [362, 305] on button "Next" at bounding box center [380, 301] width 129 height 32
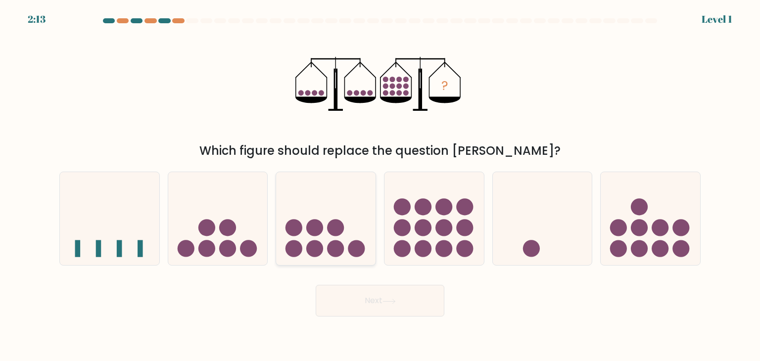
click at [342, 248] on circle at bounding box center [336, 249] width 17 height 17
click at [380, 186] on input "c." at bounding box center [380, 183] width 0 height 5
radio input "true"
click at [355, 298] on button "Next" at bounding box center [380, 301] width 129 height 32
click at [344, 248] on circle at bounding box center [336, 248] width 17 height 17
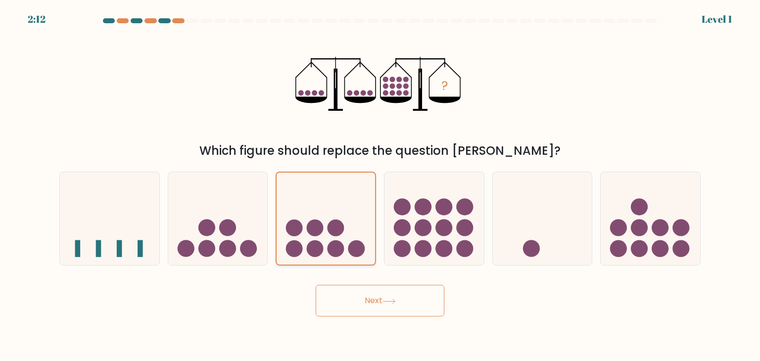
click at [380, 186] on input "c." at bounding box center [380, 183] width 0 height 5
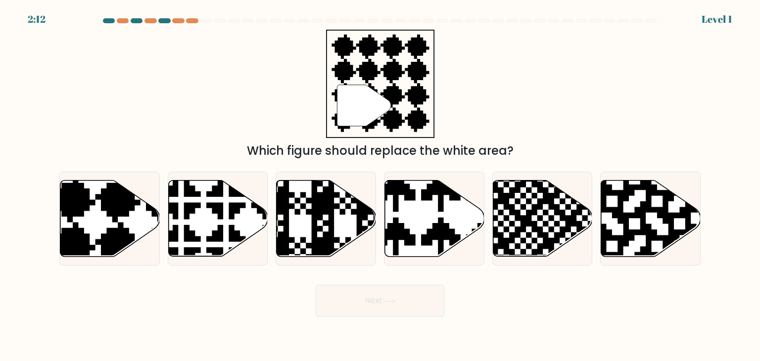
click at [370, 295] on button "Next" at bounding box center [380, 301] width 129 height 32
click at [343, 238] on icon at bounding box center [327, 219] width 100 height 76
click at [380, 186] on input "c." at bounding box center [380, 183] width 0 height 5
radio input "true"
click at [363, 295] on button "Next" at bounding box center [380, 301] width 129 height 32
